Goal: Task Accomplishment & Management: Manage account settings

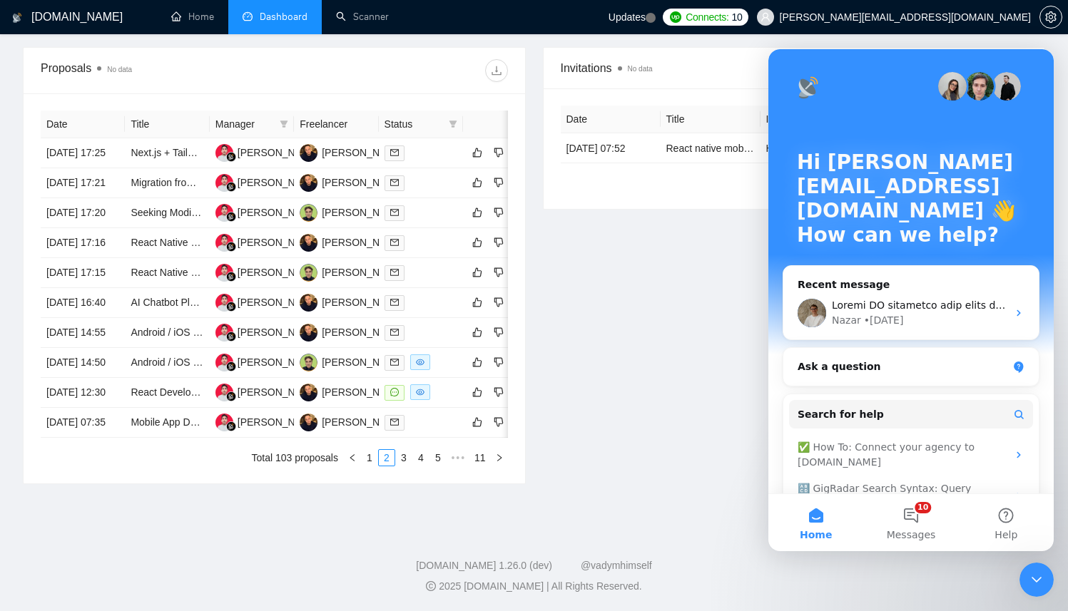
click at [601, 277] on div "Invitations No data Date Title Invitation Letter Freelancer Status [DATE] 07:52…" at bounding box center [794, 265] width 520 height 437
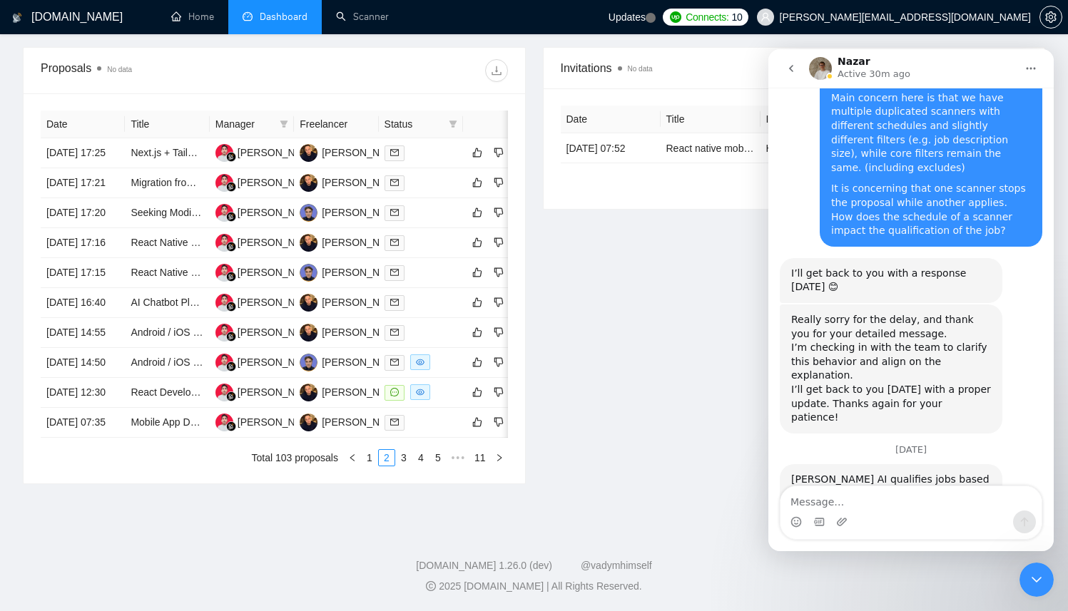
scroll to position [1670, 0]
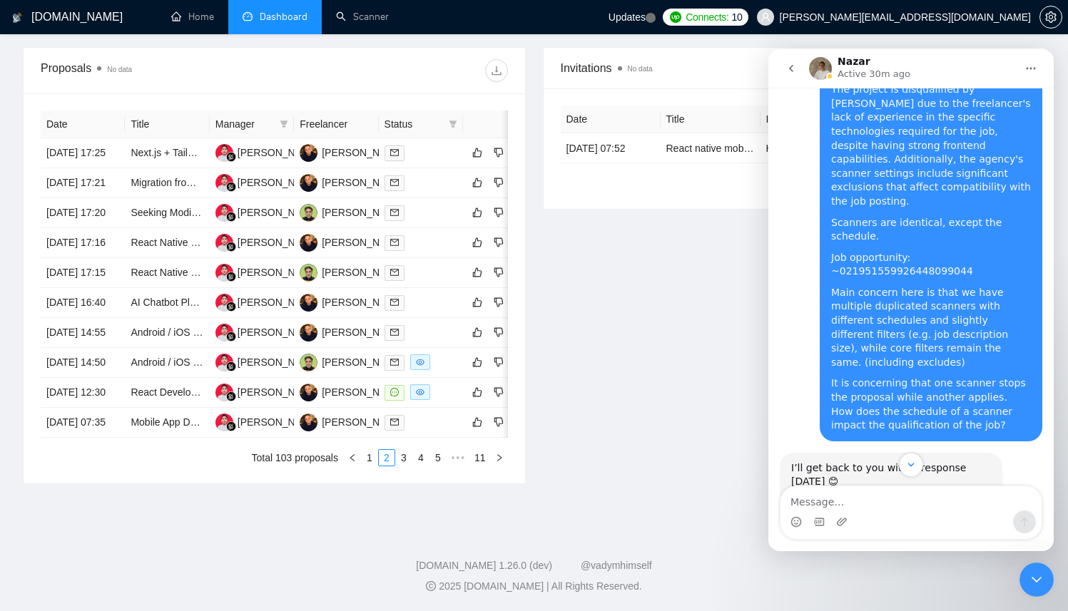
click at [707, 304] on div "Invitations No data Date Title Invitation Letter Freelancer Status [DATE] 07:52…" at bounding box center [794, 265] width 520 height 437
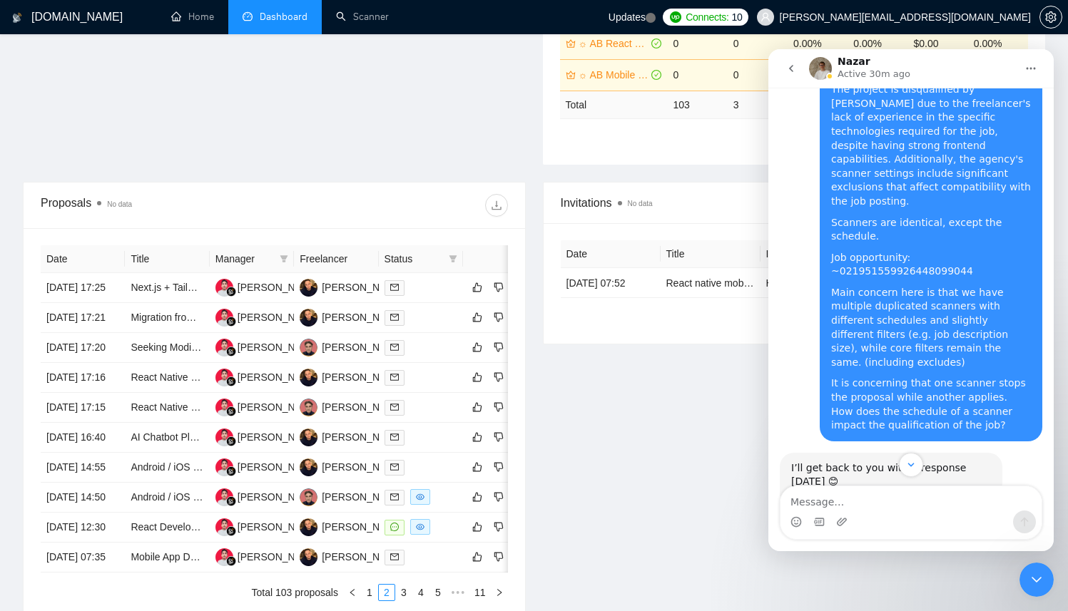
scroll to position [355, 0]
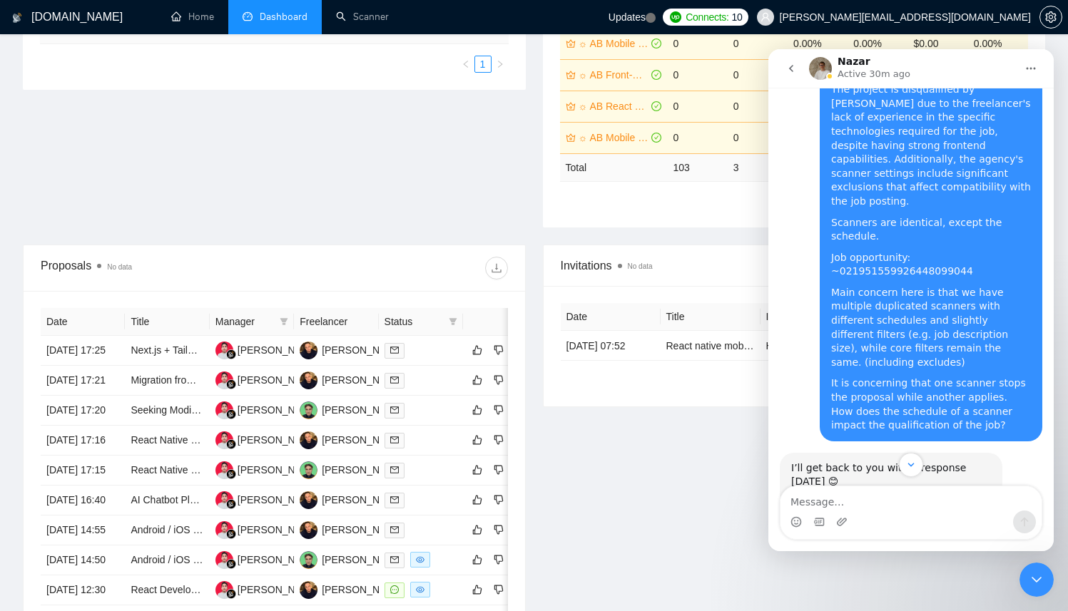
click at [1045, 567] on div "Close Intercom Messenger" at bounding box center [1036, 580] width 34 height 34
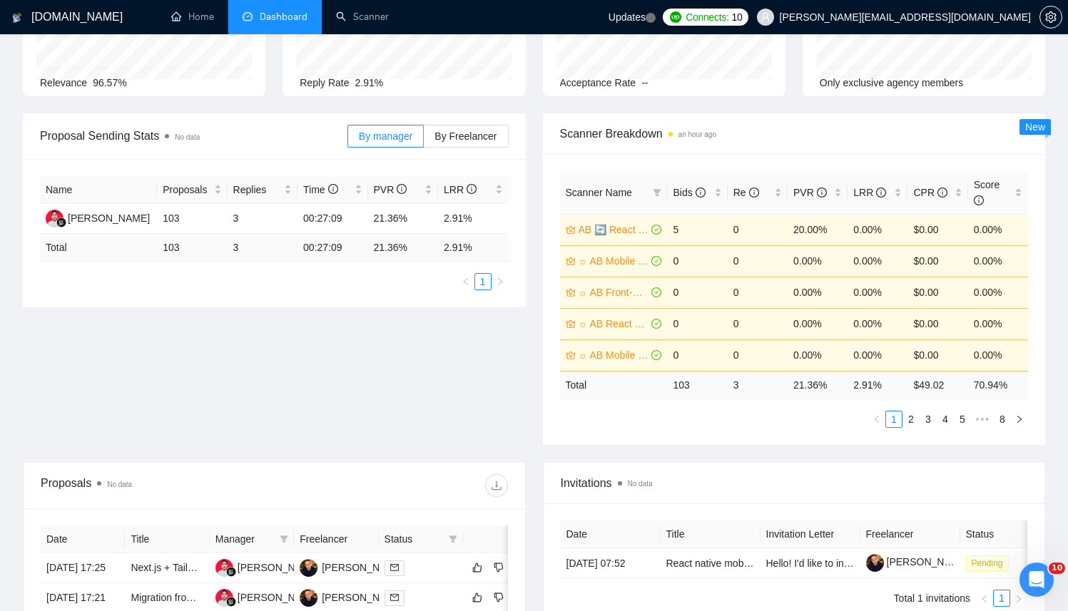
scroll to position [2169, 0]
click at [701, 194] on icon "info-circle" at bounding box center [700, 192] width 1 height 5
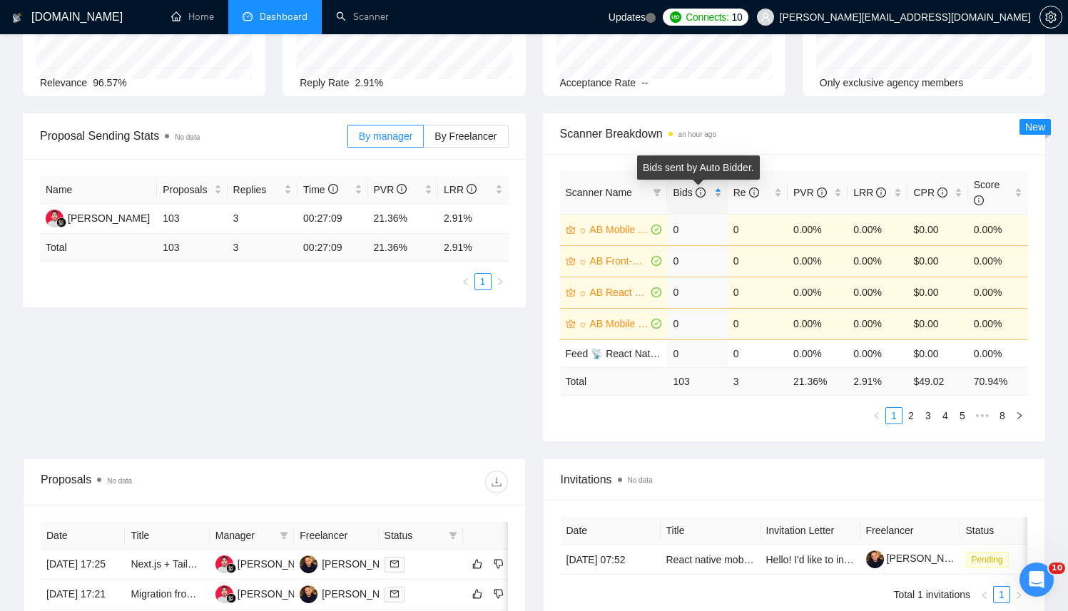
click at [701, 194] on icon "info-circle" at bounding box center [700, 192] width 1 height 5
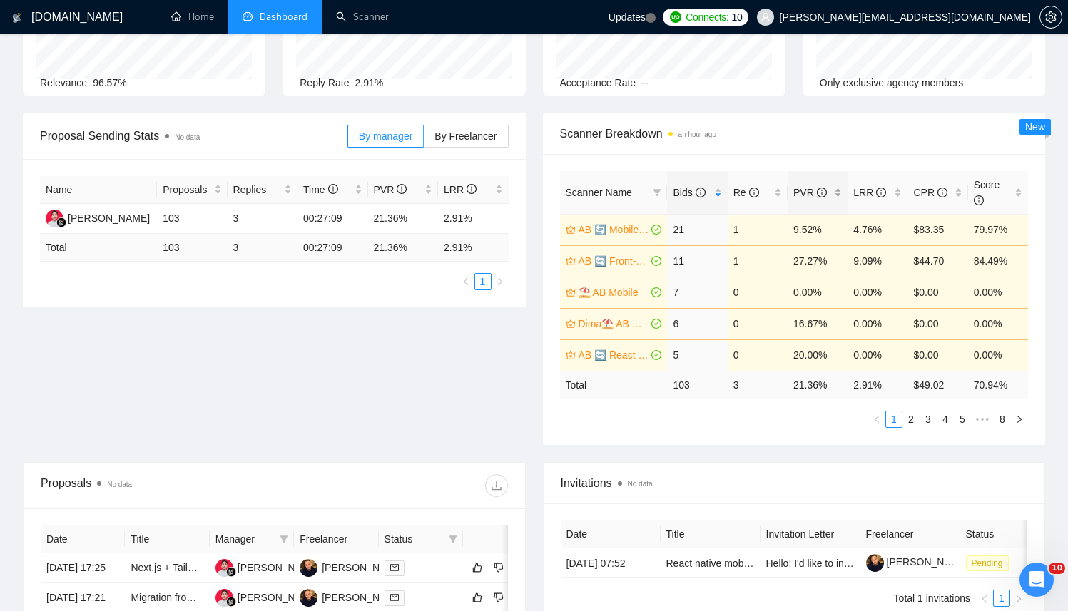
click at [817, 200] on div "PVR" at bounding box center [817, 193] width 48 height 16
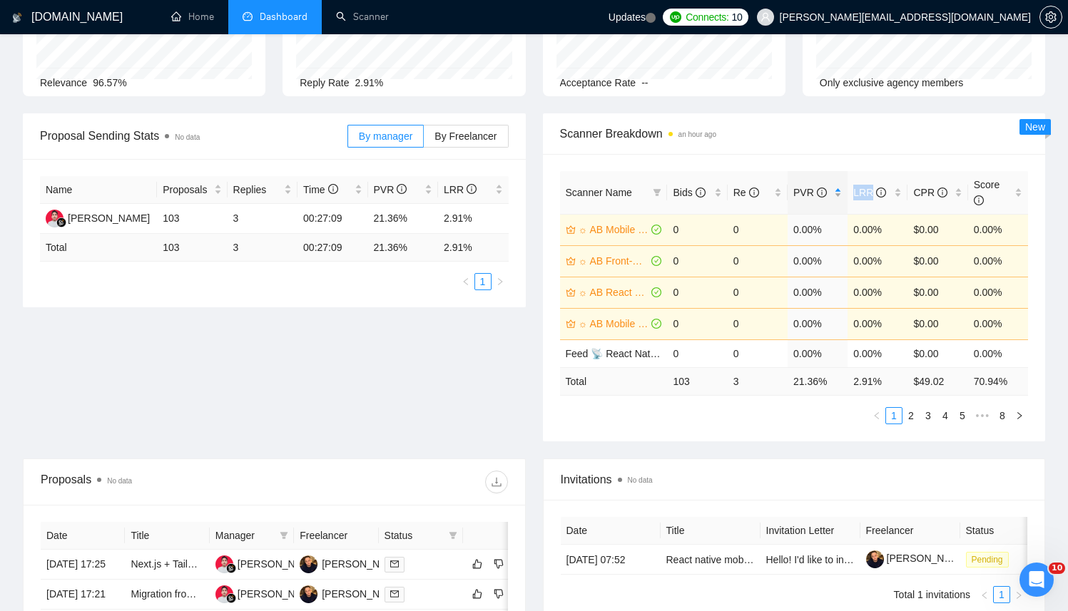
click at [817, 200] on div "PVR" at bounding box center [817, 193] width 48 height 16
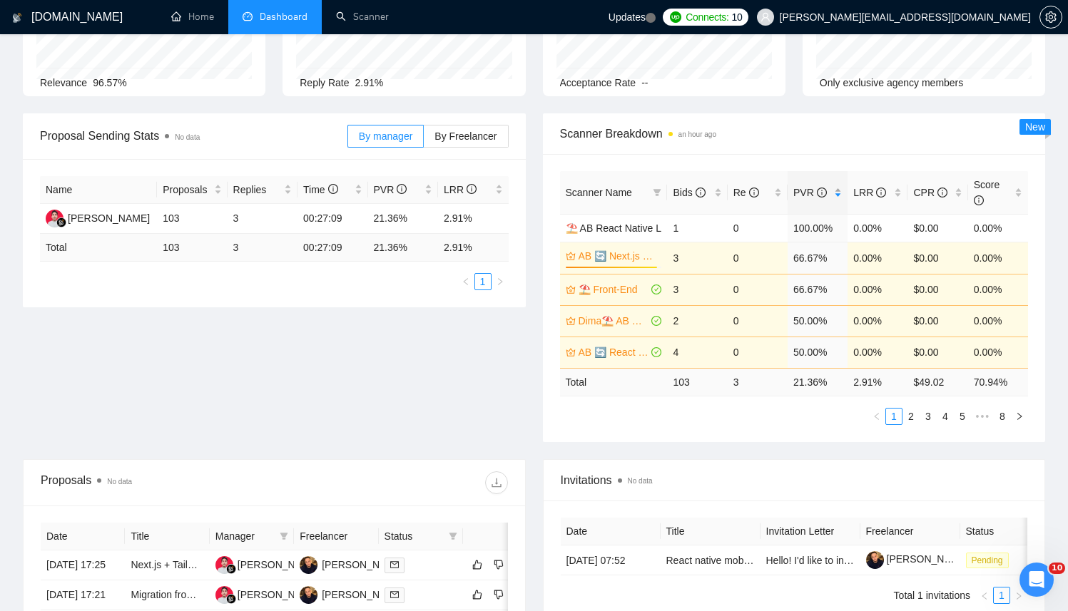
click at [817, 200] on div "PVR" at bounding box center [817, 193] width 48 height 16
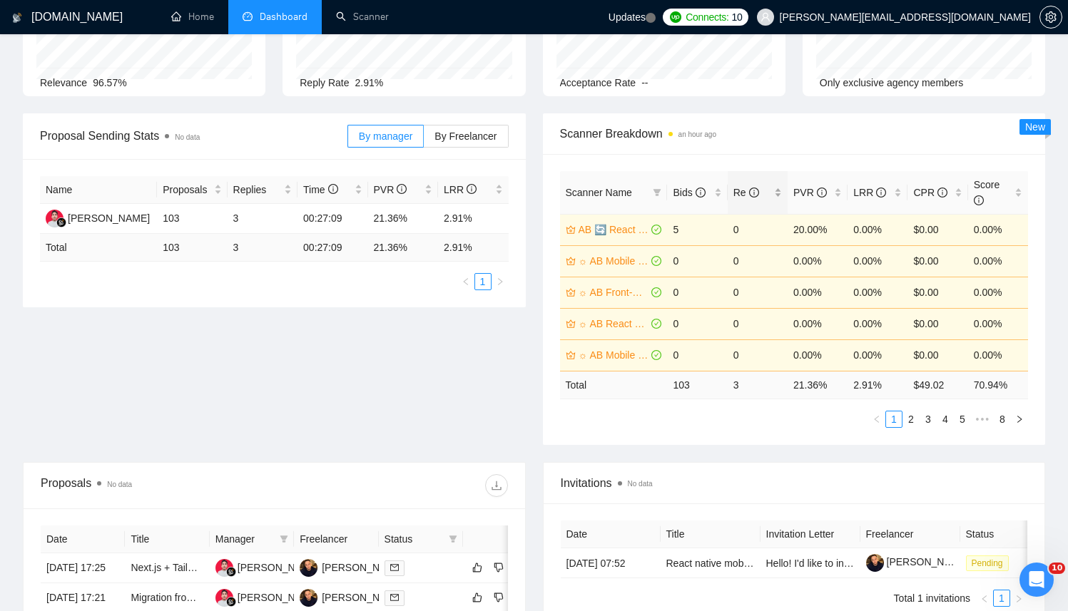
click at [743, 200] on div "Re" at bounding box center [757, 193] width 48 height 16
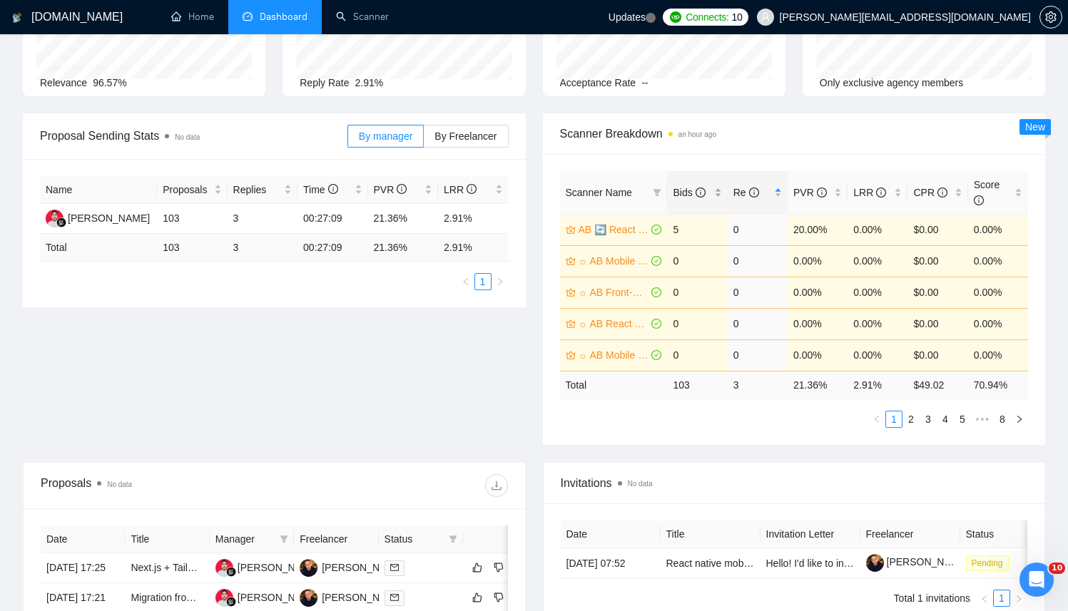
click at [708, 200] on div "Bids" at bounding box center [696, 193] width 48 height 16
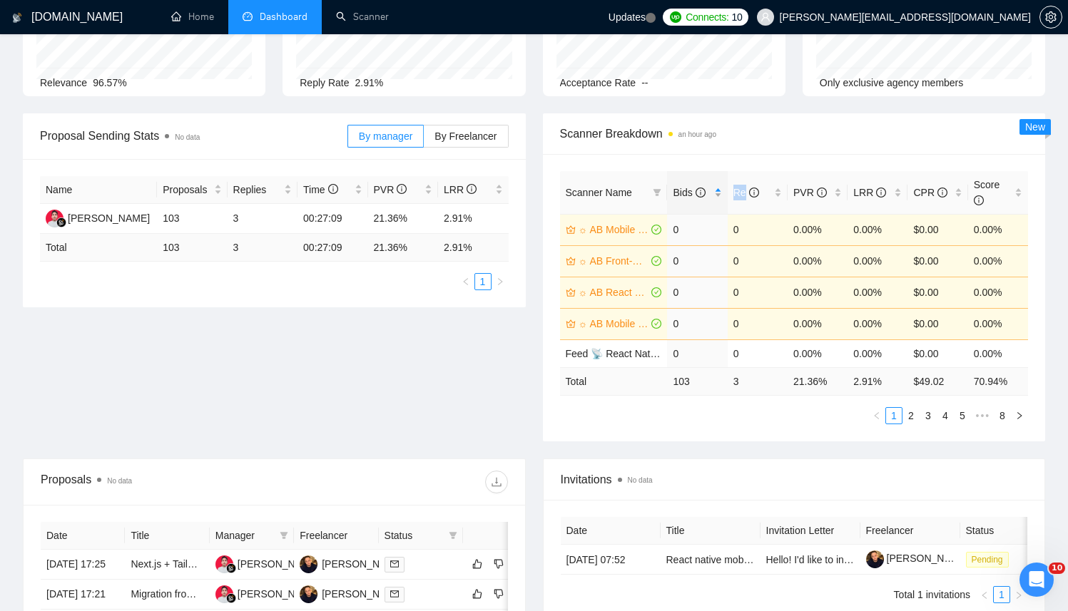
click at [708, 200] on div "Bids" at bounding box center [696, 193] width 48 height 16
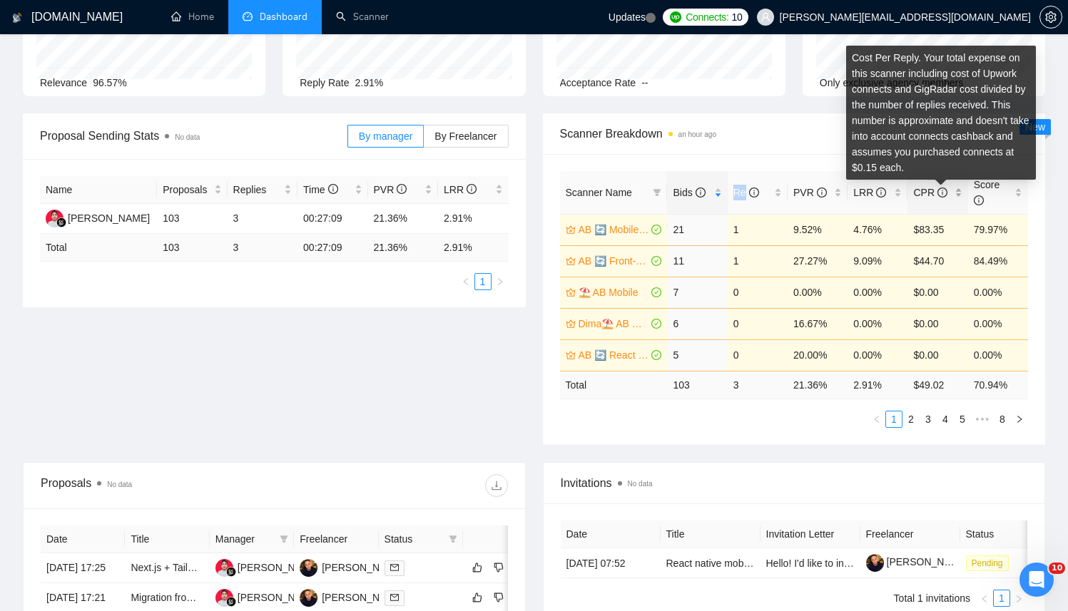
scroll to position [0, 0]
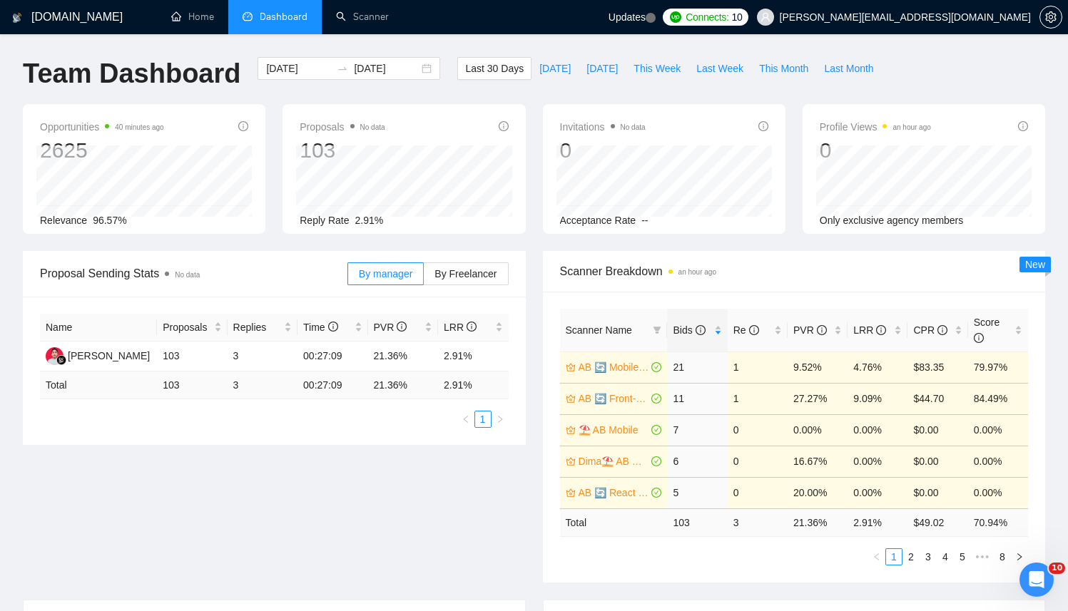
click at [470, 287] on div "By manager By Freelancer" at bounding box center [427, 274] width 161 height 46
click at [456, 283] on label "By Freelancer" at bounding box center [466, 273] width 84 height 23
click at [424, 277] on input "By Freelancer" at bounding box center [424, 277] width 0 height 0
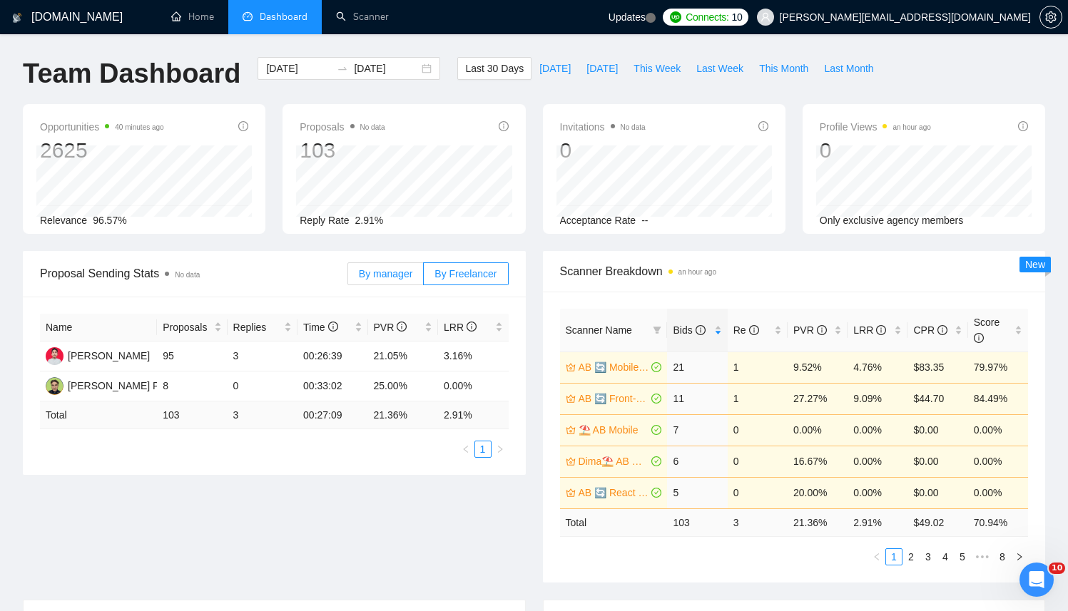
click at [406, 275] on span "By manager" at bounding box center [385, 273] width 53 height 11
click at [348, 277] on input "By manager" at bounding box center [348, 277] width 0 height 0
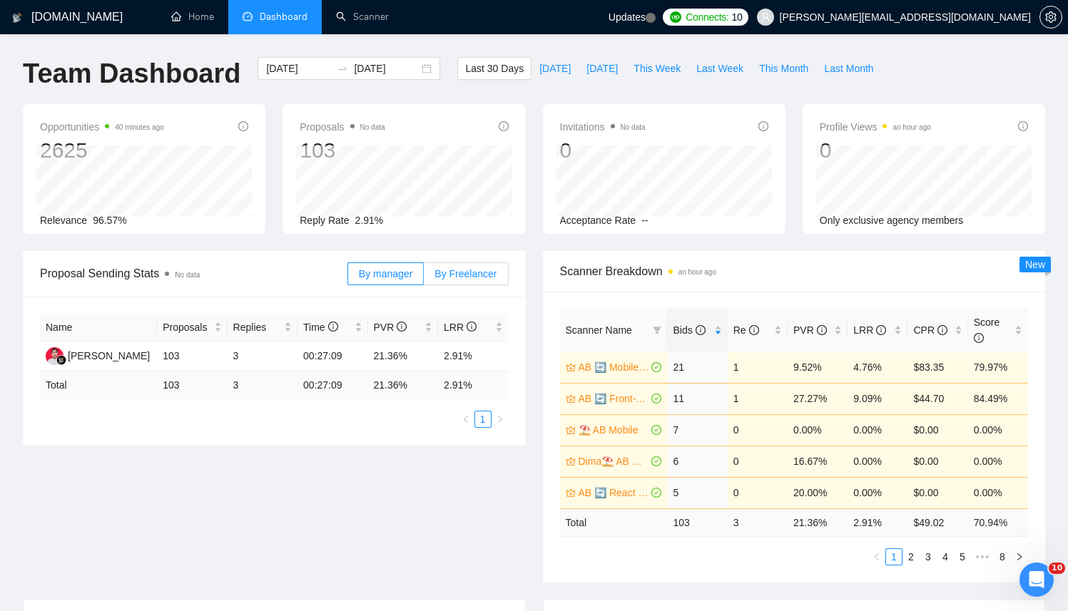
click at [468, 275] on span "By Freelancer" at bounding box center [465, 273] width 62 height 11
click at [424, 277] on input "By Freelancer" at bounding box center [424, 277] width 0 height 0
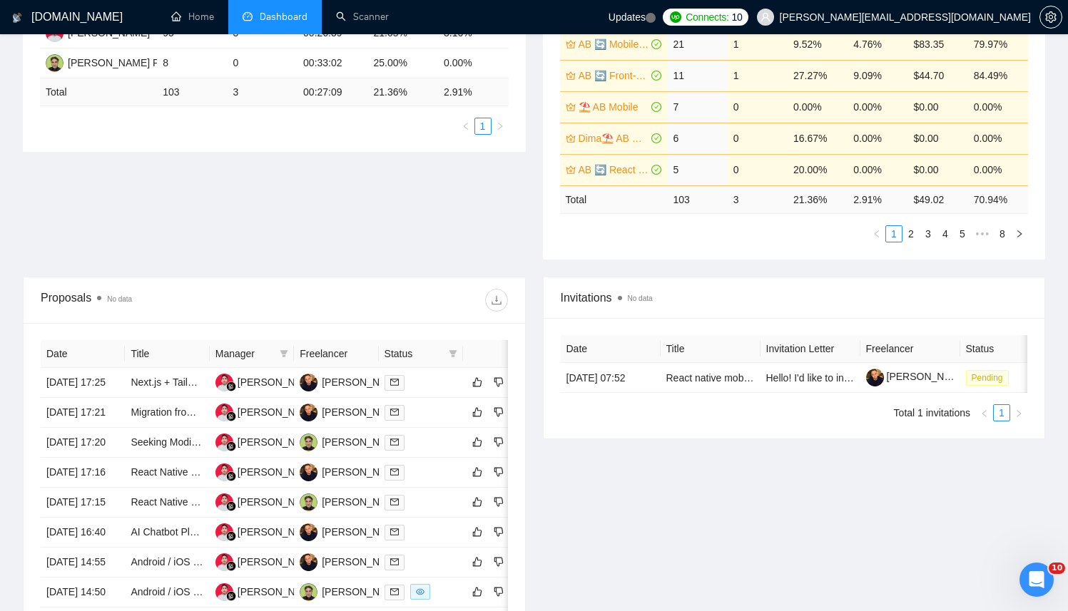
scroll to position [699, 0]
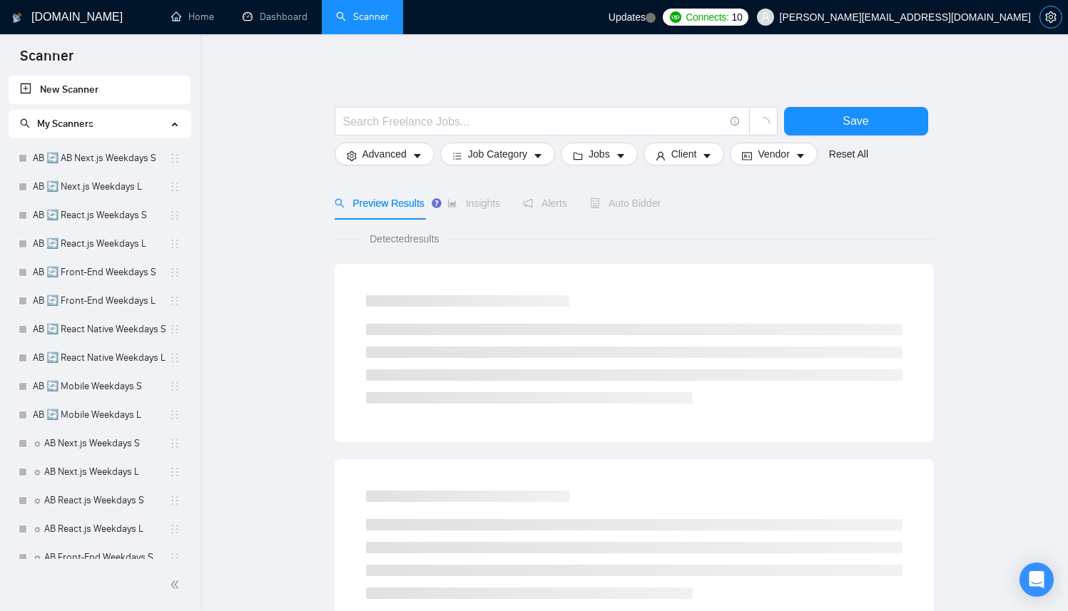
click at [1048, 21] on icon "setting" at bounding box center [1050, 16] width 11 height 11
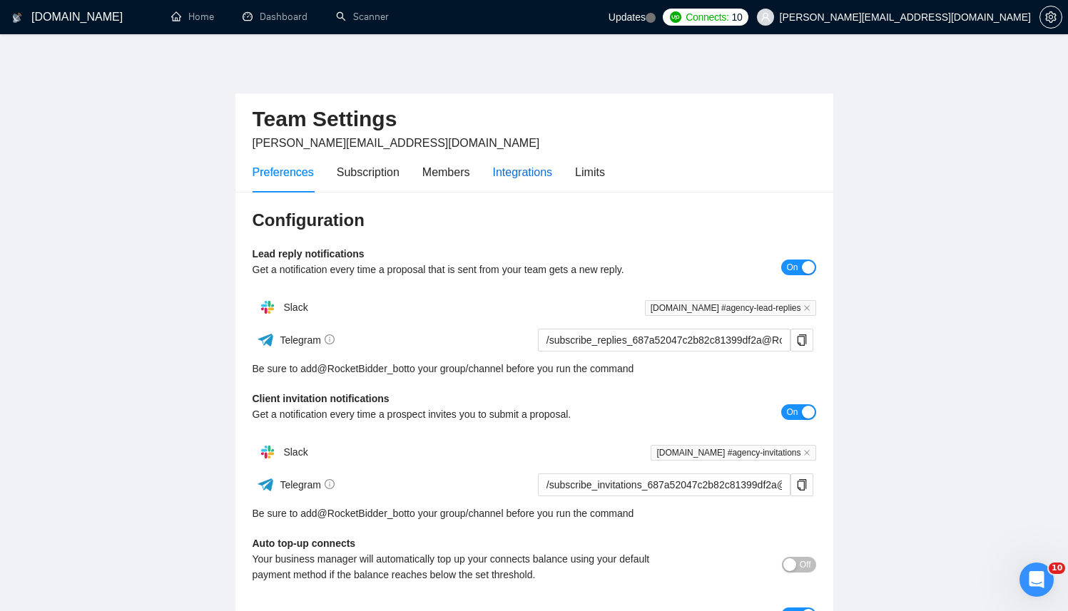
click at [537, 168] on div "Integrations" at bounding box center [523, 172] width 60 height 18
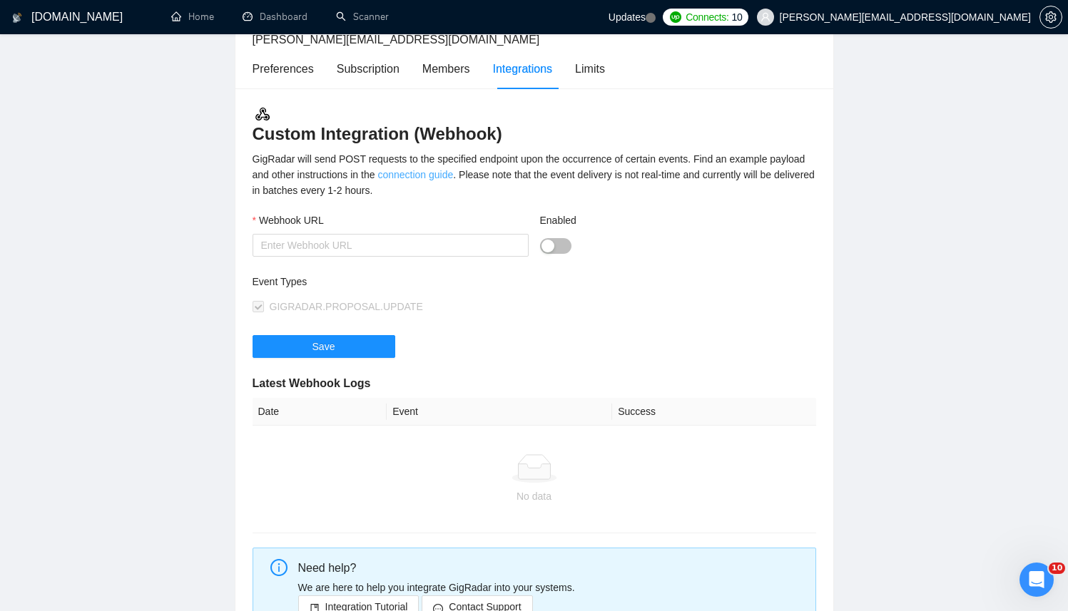
scroll to position [96, 0]
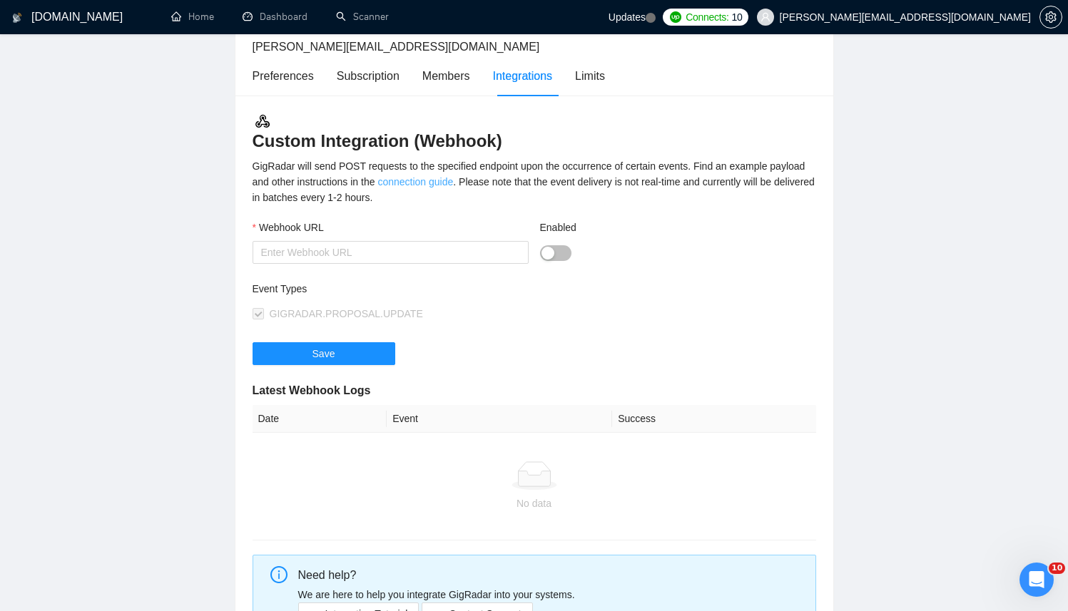
click at [453, 180] on link "connection guide" at bounding box center [415, 181] width 76 height 11
